Goal: Information Seeking & Learning: Learn about a topic

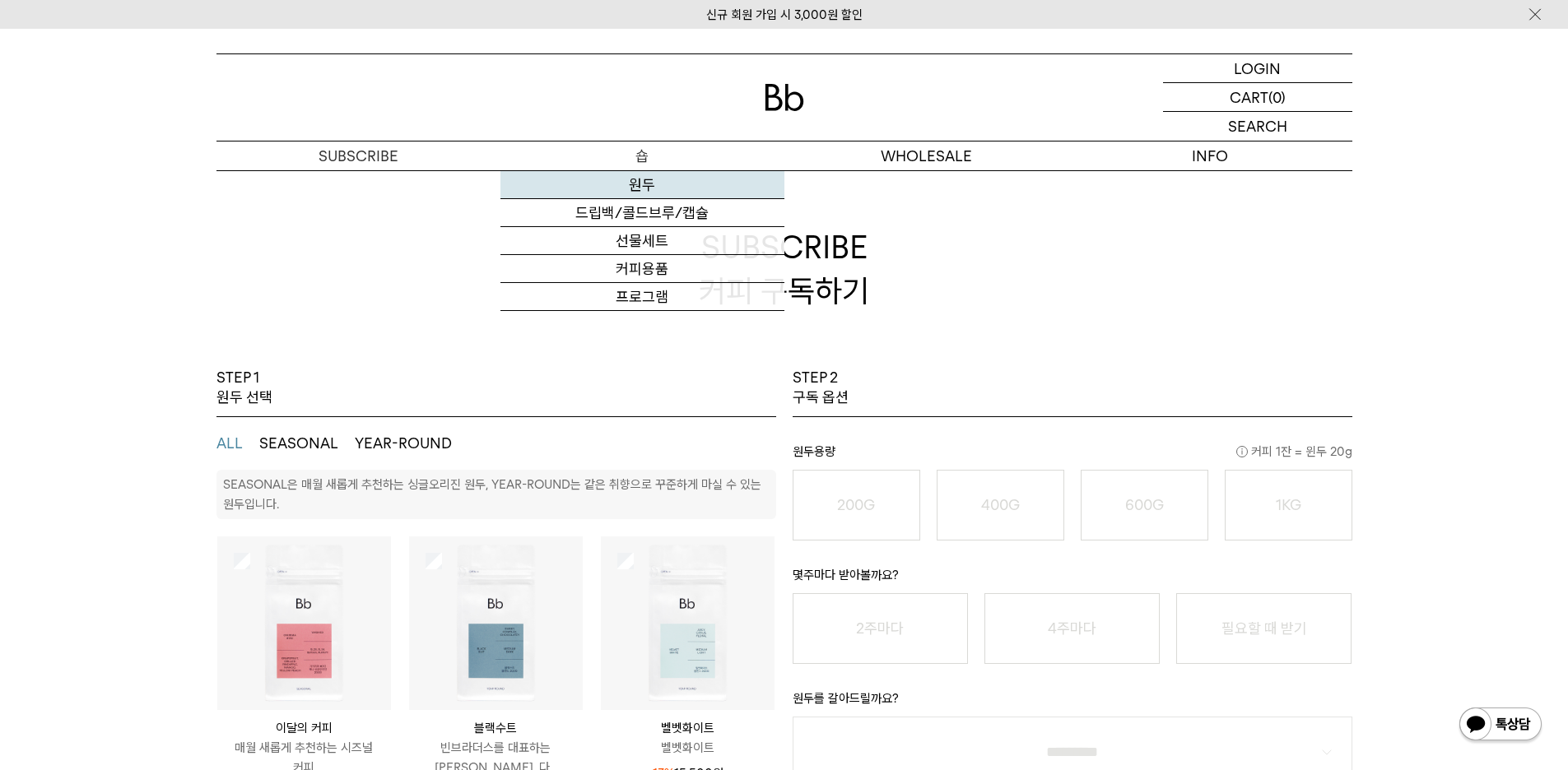
click at [641, 188] on link "원두" at bounding box center [642, 185] width 284 height 28
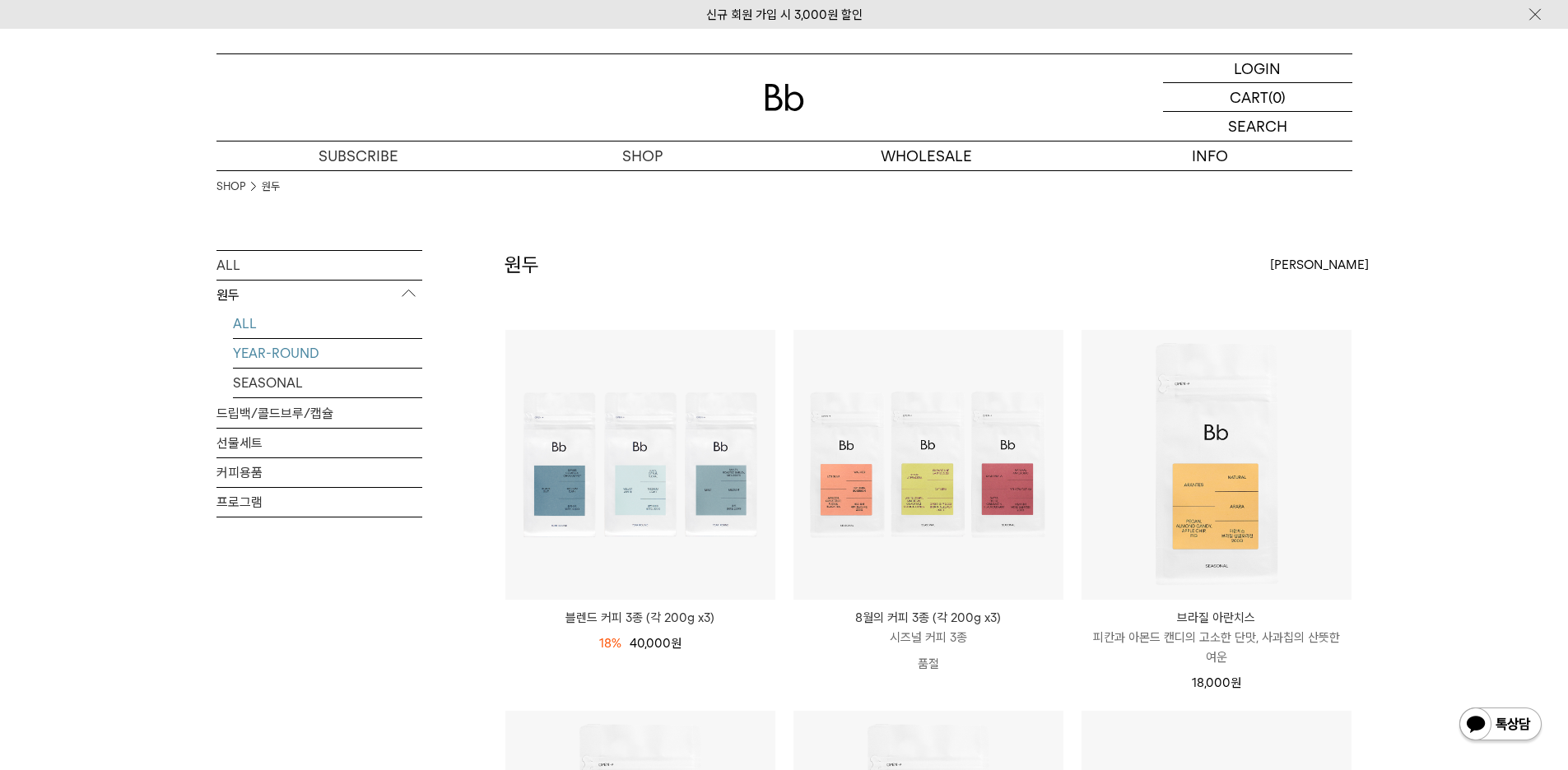
click at [310, 357] on link "YEAR-ROUND" at bounding box center [327, 353] width 189 height 29
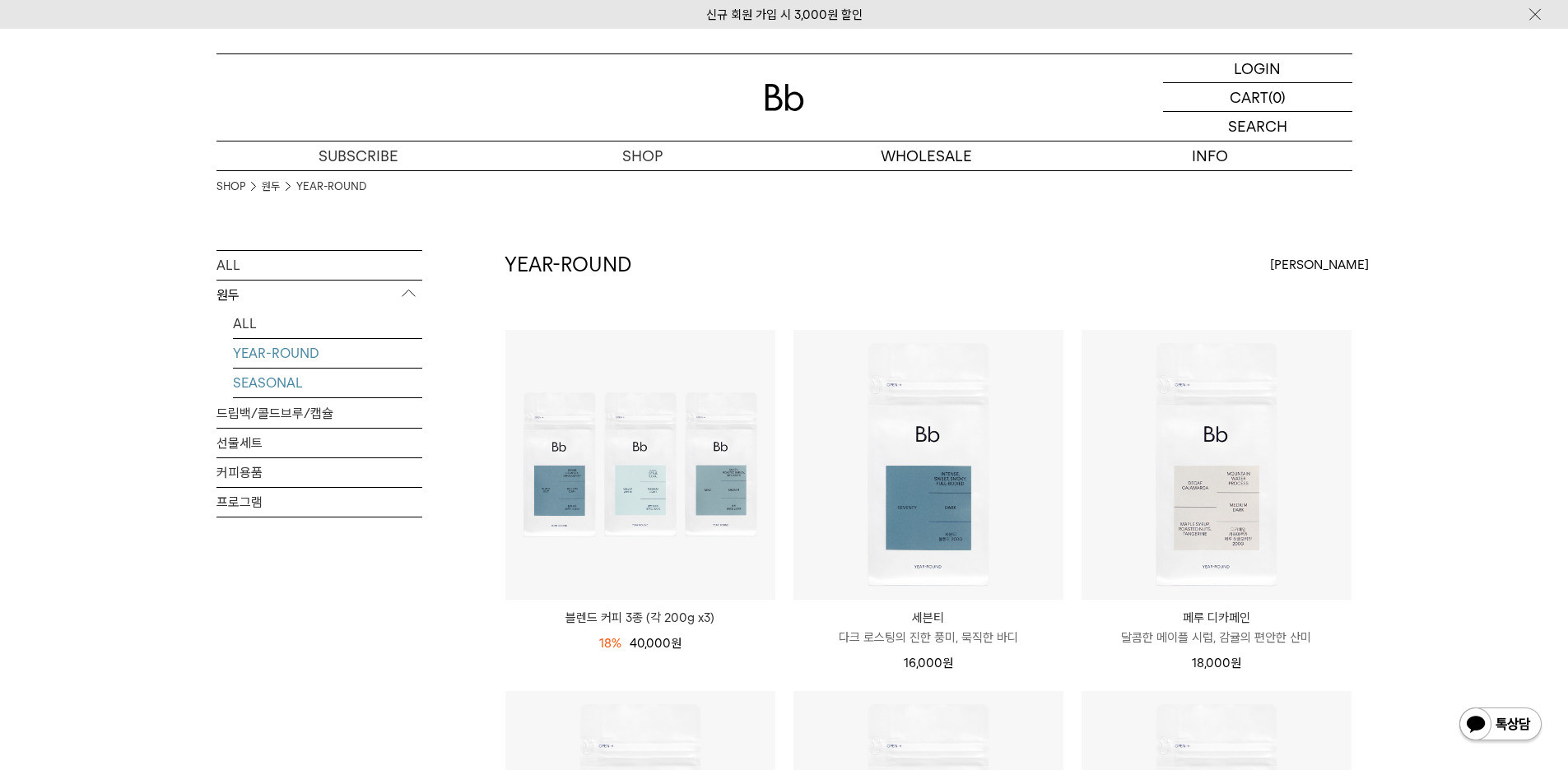
click at [285, 382] on link "SEASONAL" at bounding box center [327, 382] width 189 height 29
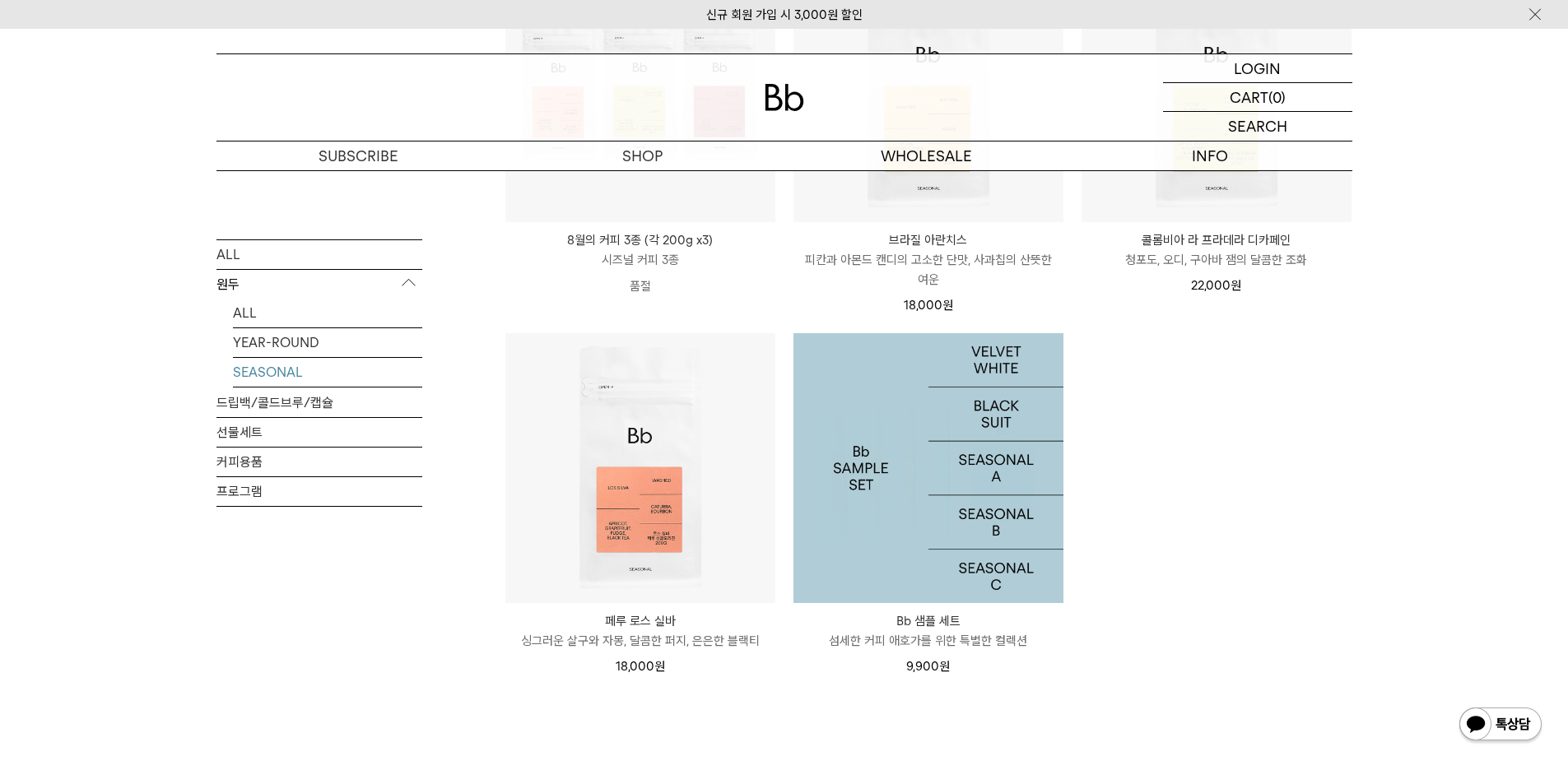
scroll to position [164, 0]
